Goal: Task Accomplishment & Management: Manage account settings

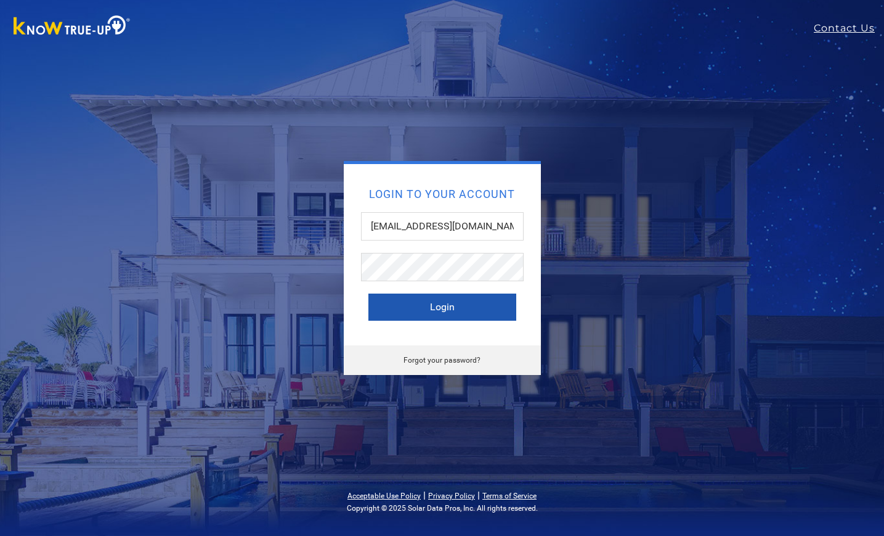
click at [447, 302] on button "Login" at bounding box center [443, 306] width 148 height 27
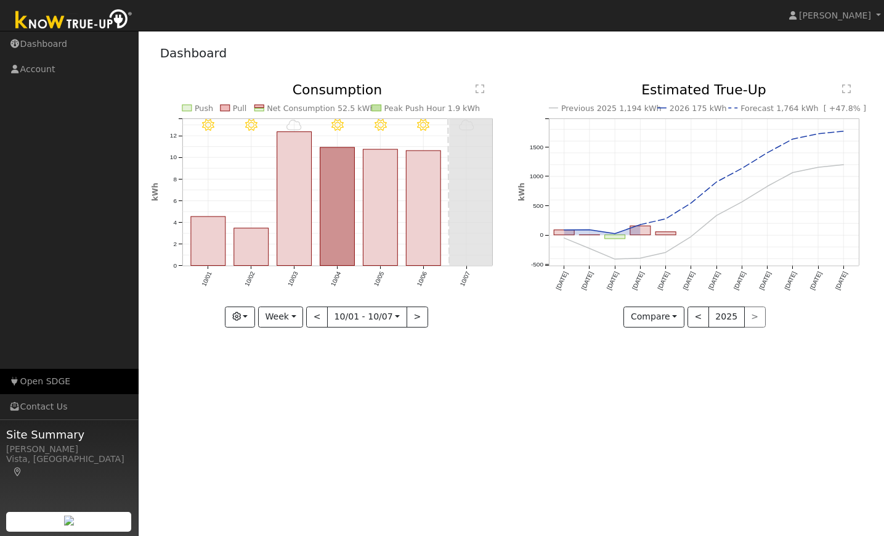
click at [58, 384] on link "Open SDGE" at bounding box center [69, 381] width 139 height 25
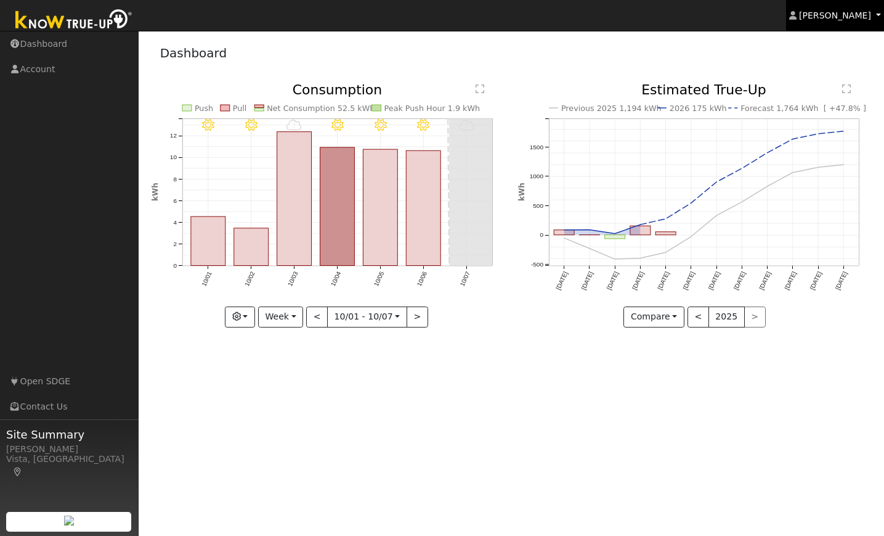
click at [859, 18] on span "[PERSON_NAME]" at bounding box center [835, 15] width 72 height 10
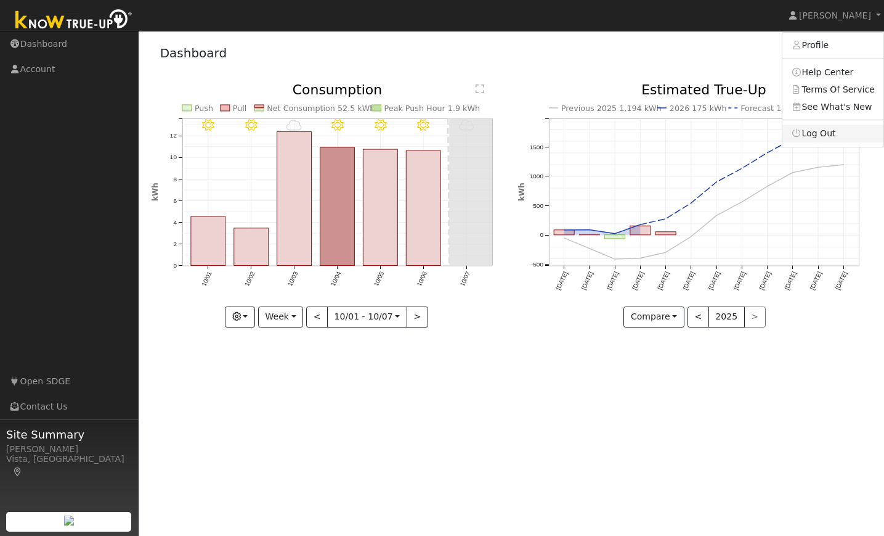
click at [837, 132] on link "Log Out" at bounding box center [833, 132] width 101 height 17
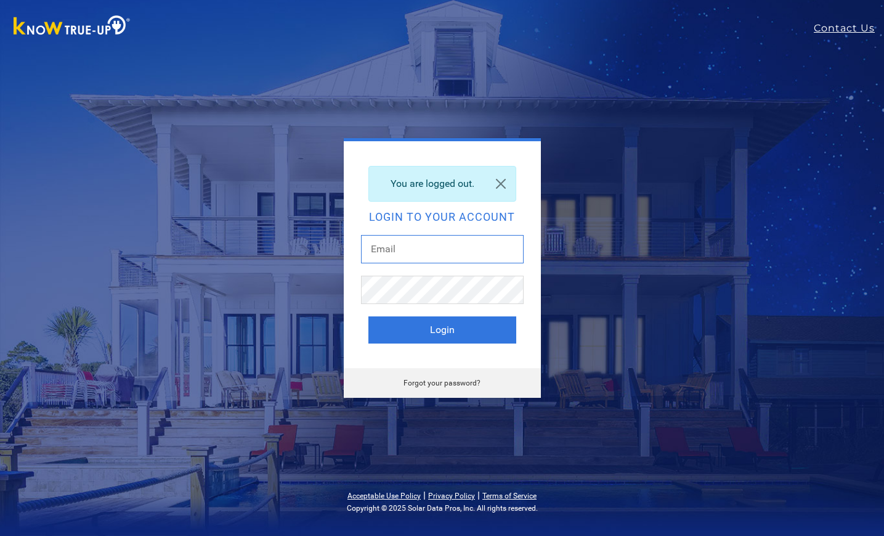
type input "cathrin229@gmail.com"
